Goal: Information Seeking & Learning: Understand process/instructions

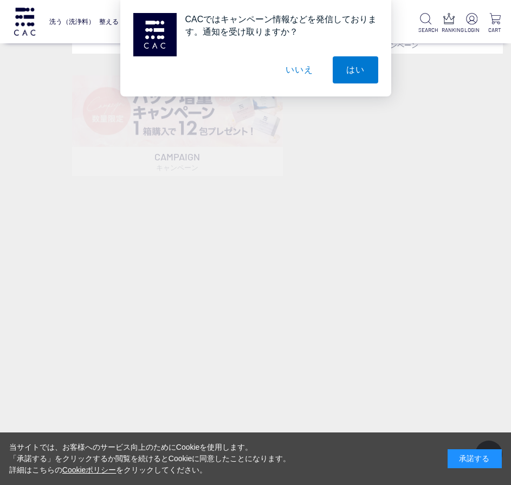
scroll to position [54, 0]
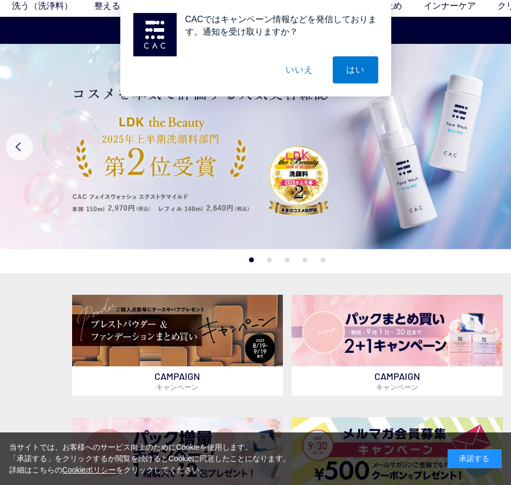
click at [289, 65] on button "いいえ" at bounding box center [299, 69] width 54 height 27
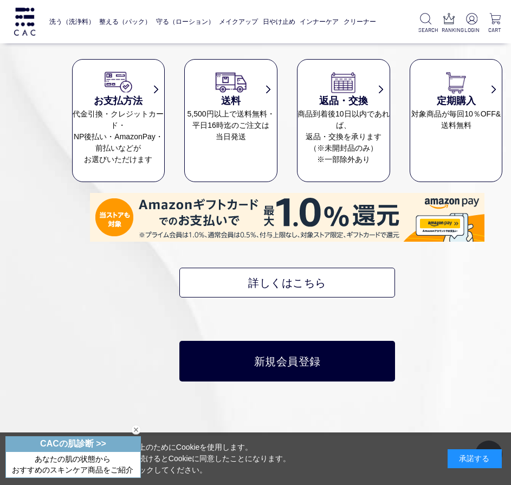
scroll to position [5114, 0]
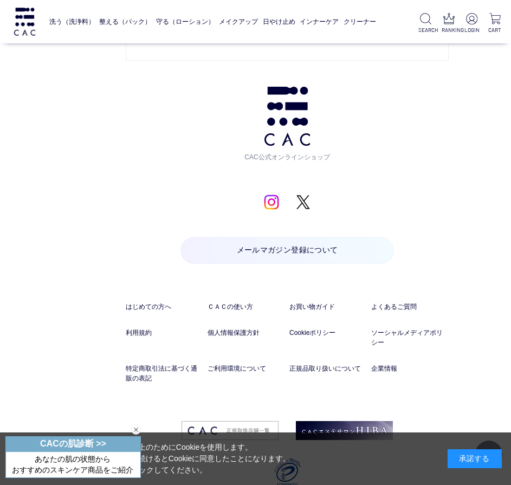
drag, startPoint x: 42, startPoint y: 105, endPoint x: 35, endPoint y: 253, distance: 148.2
click at [476, 455] on div "承諾する" at bounding box center [475, 459] width 54 height 19
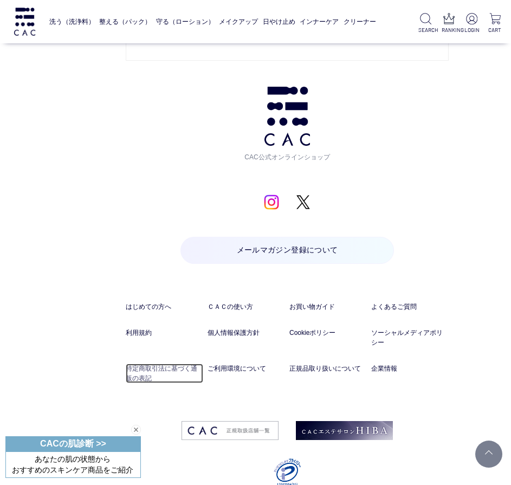
click at [170, 364] on link "特定商取引法に基づく通販の表記" at bounding box center [165, 374] width 78 height 20
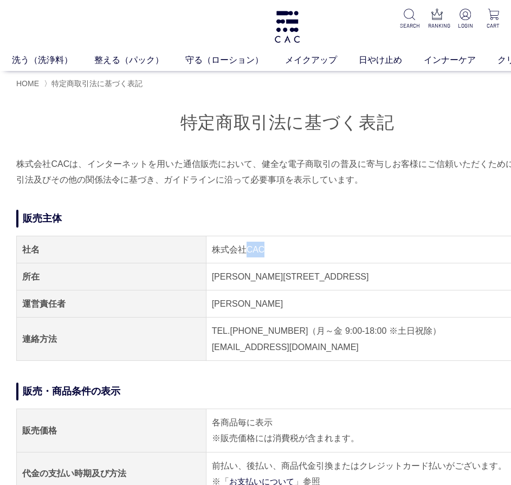
drag, startPoint x: 249, startPoint y: 248, endPoint x: 275, endPoint y: 248, distance: 26.0
click at [275, 248] on td "株式会社CAC" at bounding box center [382, 249] width 352 height 27
copy td "CAC"
click at [247, 265] on td "千葉県流山市東初石2-186" at bounding box center [382, 276] width 352 height 27
drag, startPoint x: 206, startPoint y: 250, endPoint x: 311, endPoint y: 249, distance: 105.2
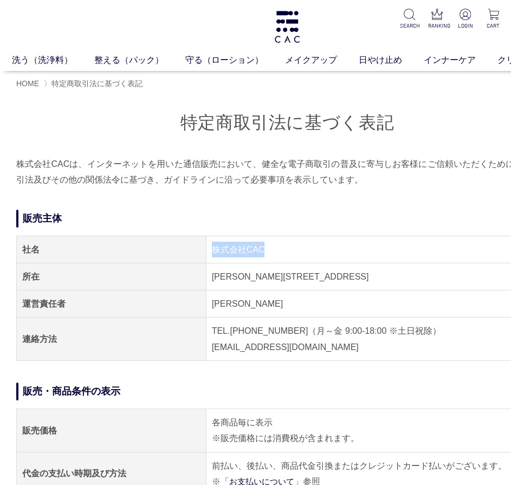
click at [311, 249] on td "株式会社CAC" at bounding box center [382, 249] width 352 height 27
copy td "株式会社CAC"
click at [281, 25] on img at bounding box center [287, 27] width 28 height 32
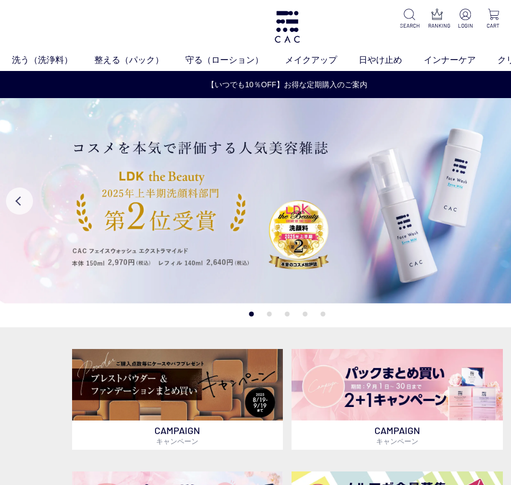
click at [270, 315] on button "2" at bounding box center [269, 314] width 5 height 5
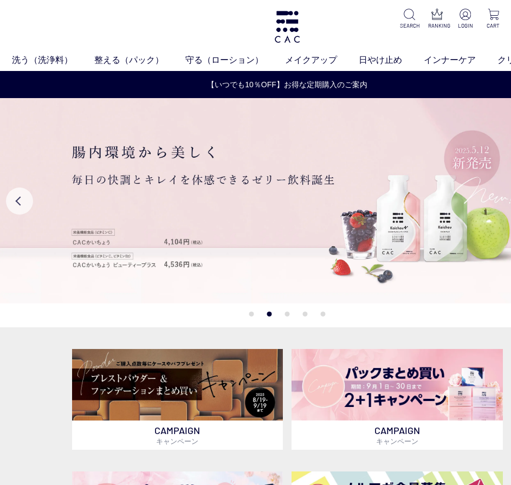
click at [252, 315] on button "1" at bounding box center [251, 314] width 5 height 5
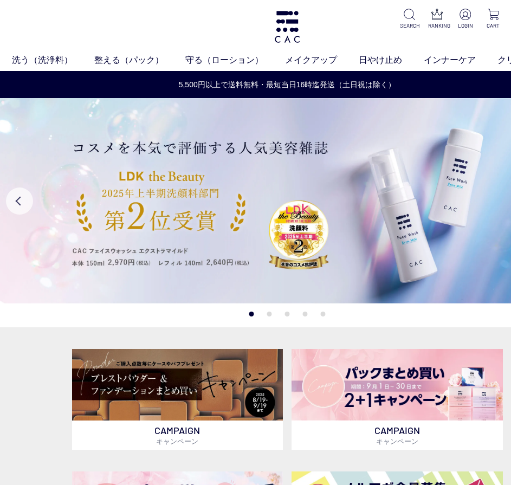
click at [287, 313] on button "3" at bounding box center [287, 314] width 5 height 5
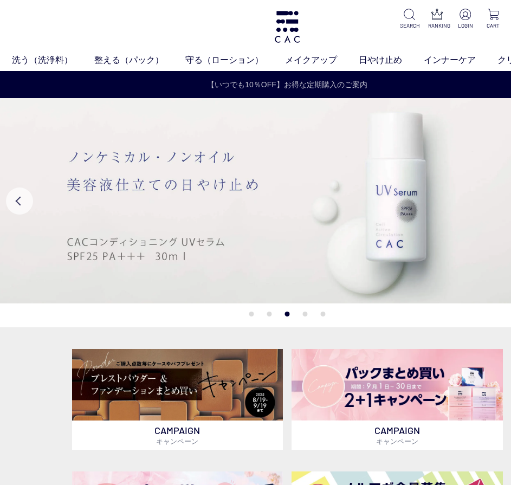
drag, startPoint x: 256, startPoint y: 2, endPoint x: 82, endPoint y: 81, distance: 191.9
click at [82, 81] on link "【いつでも10％OFF】お得な定期購入のご案内" at bounding box center [288, 84] width 574 height 11
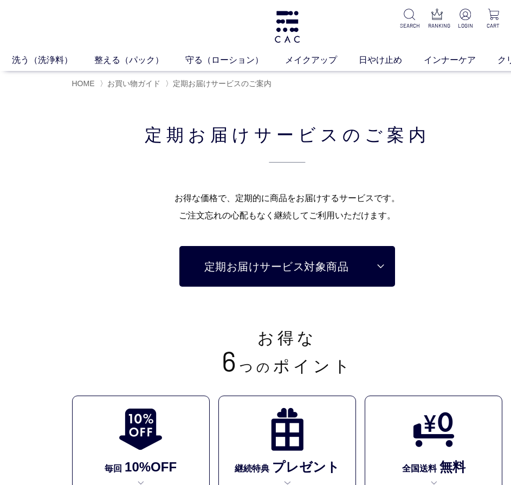
drag, startPoint x: 0, startPoint y: 0, endPoint x: 100, endPoint y: 168, distance: 195.5
